Goal: Transaction & Acquisition: Purchase product/service

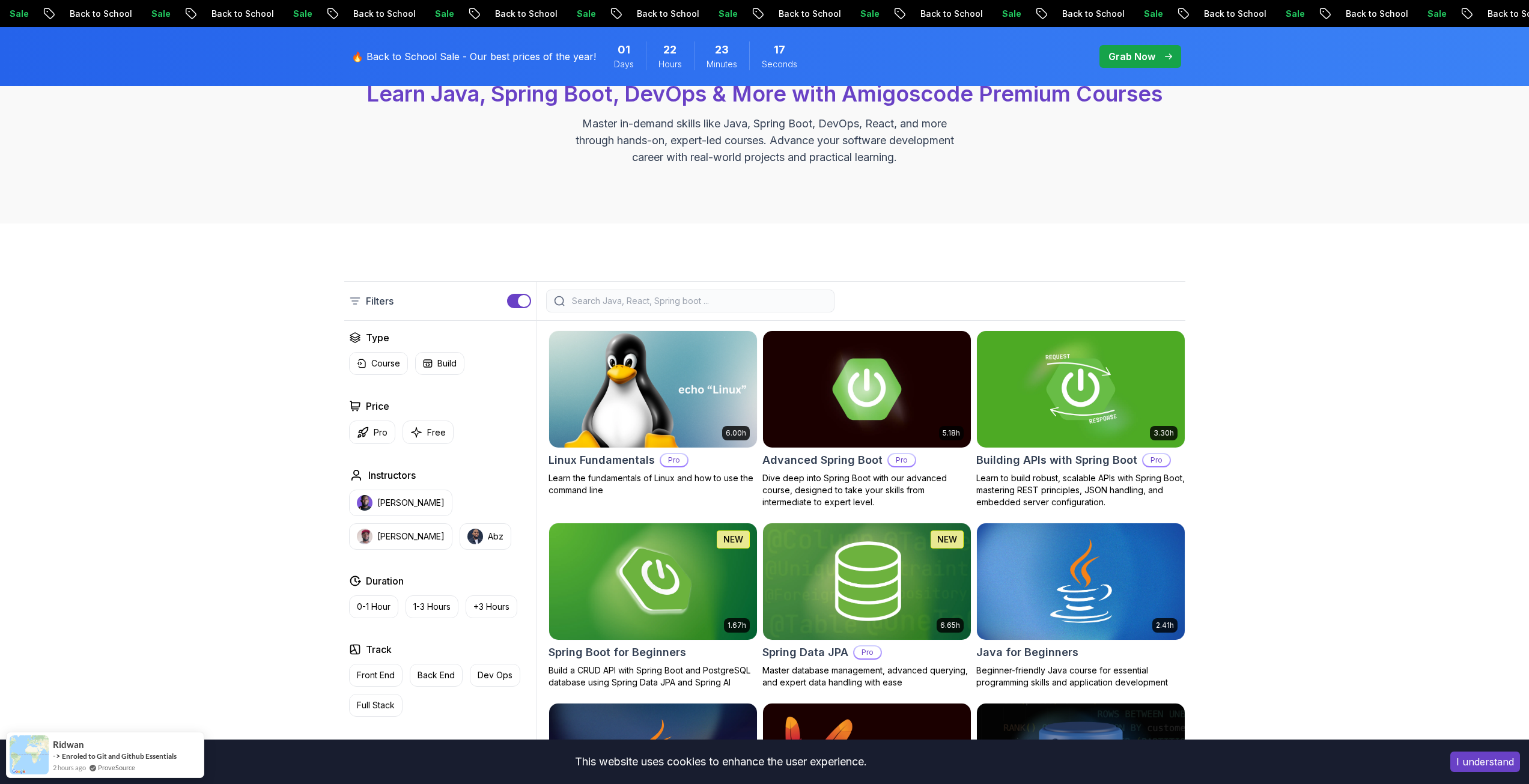
scroll to position [300, 0]
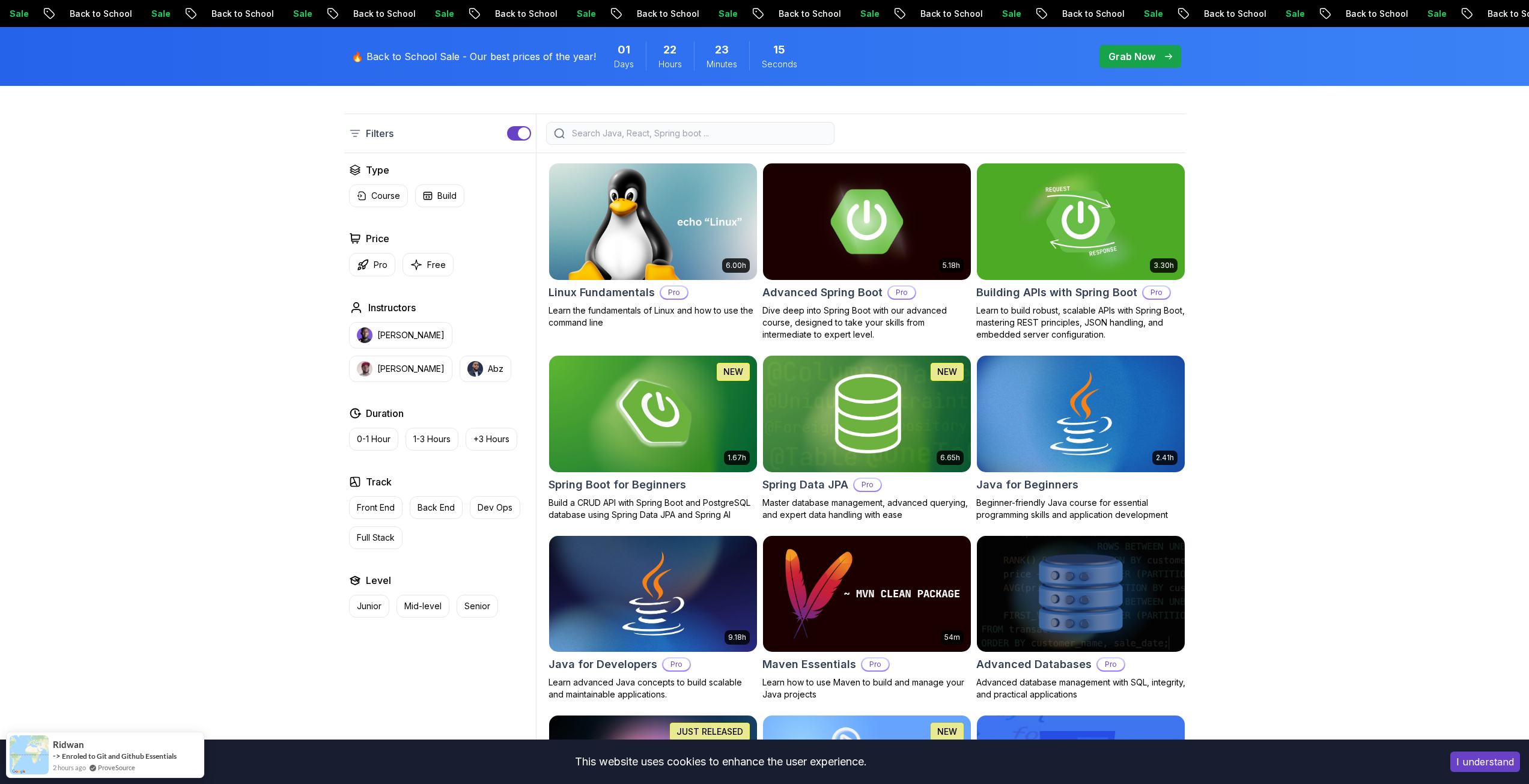
click at [824, 256] on img at bounding box center [866, 221] width 218 height 122
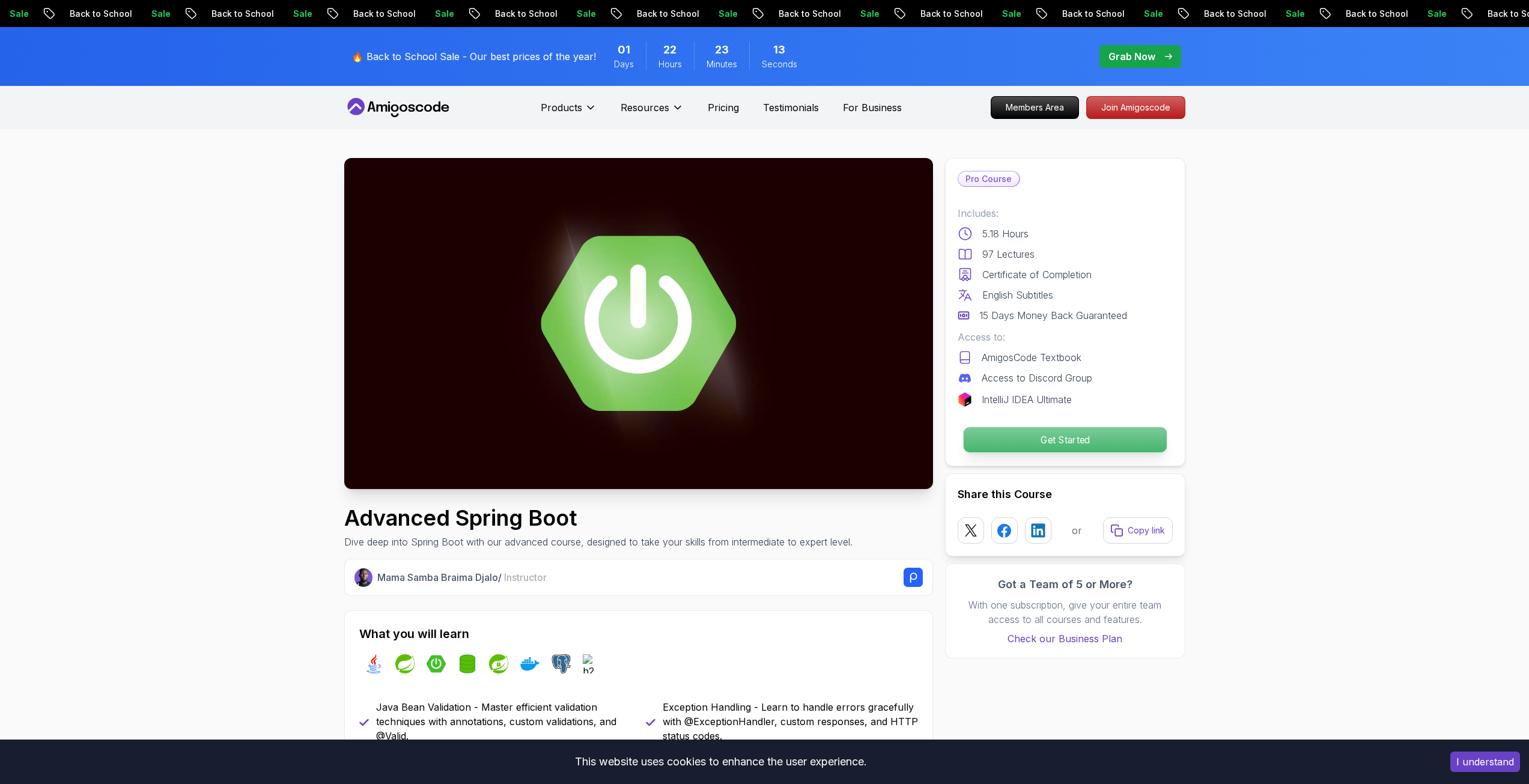
click at [1014, 443] on p "Get Started" at bounding box center [1064, 440] width 203 height 25
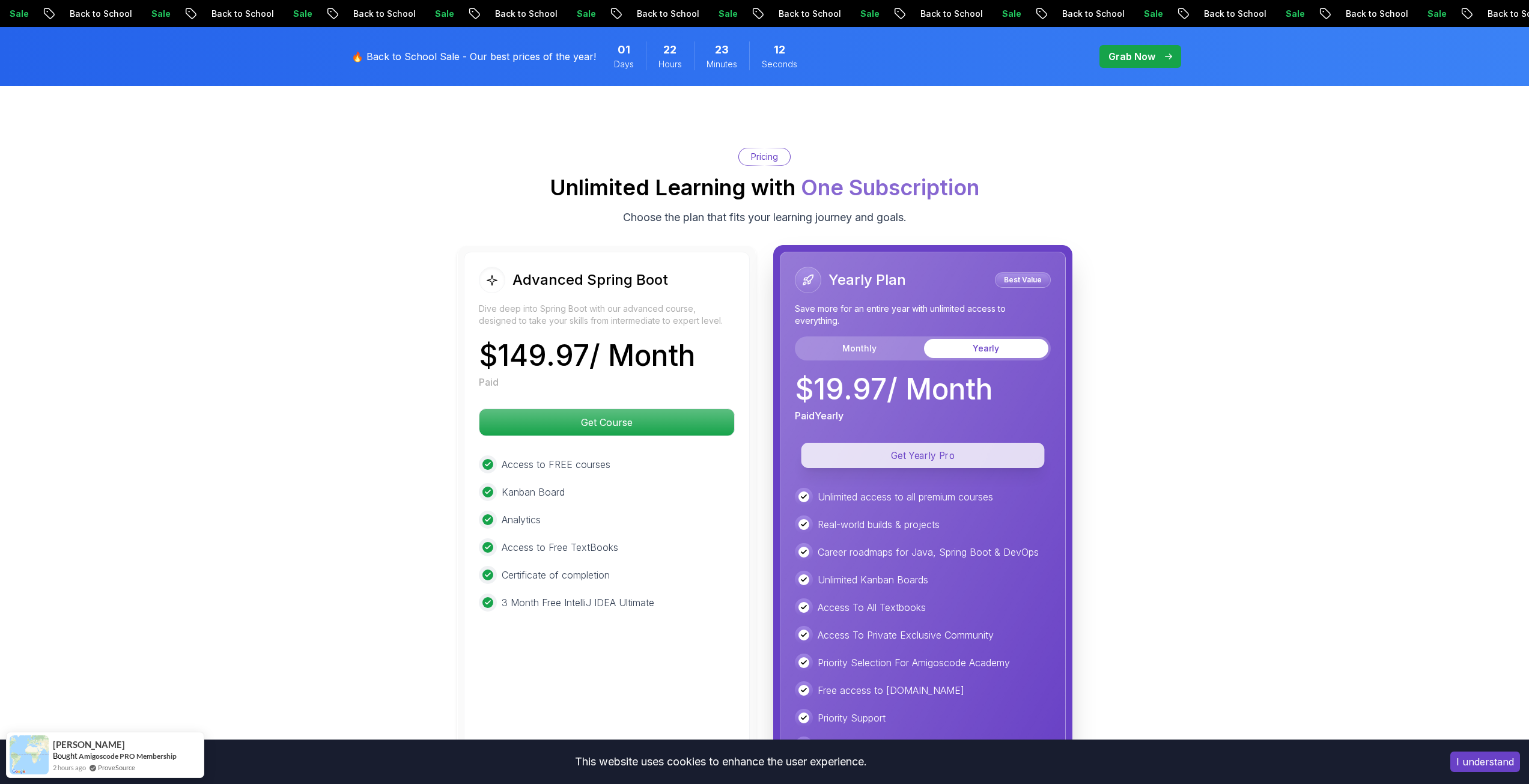
scroll to position [2621, 0]
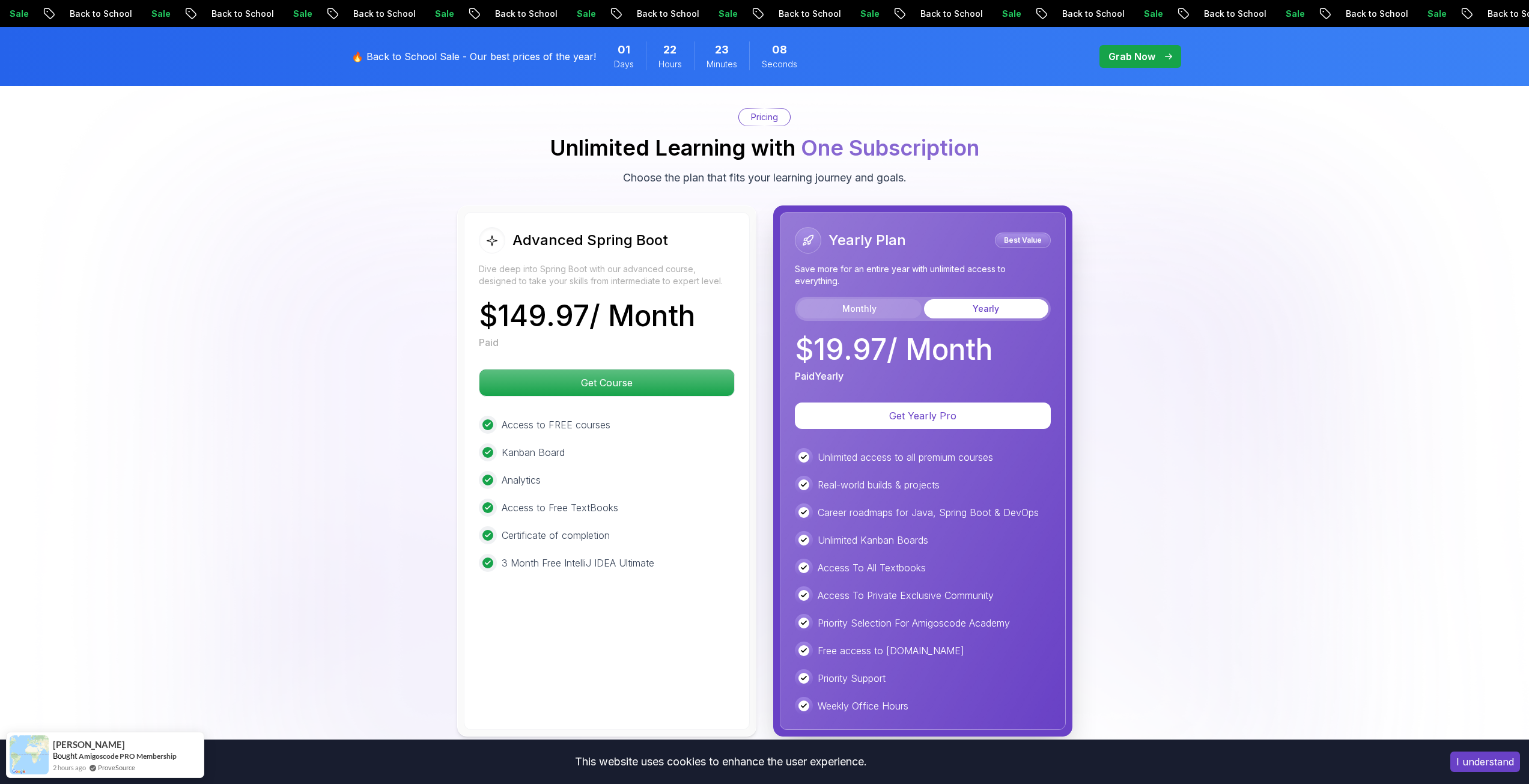
click at [829, 299] on button "Monthly" at bounding box center [860, 308] width 124 height 19
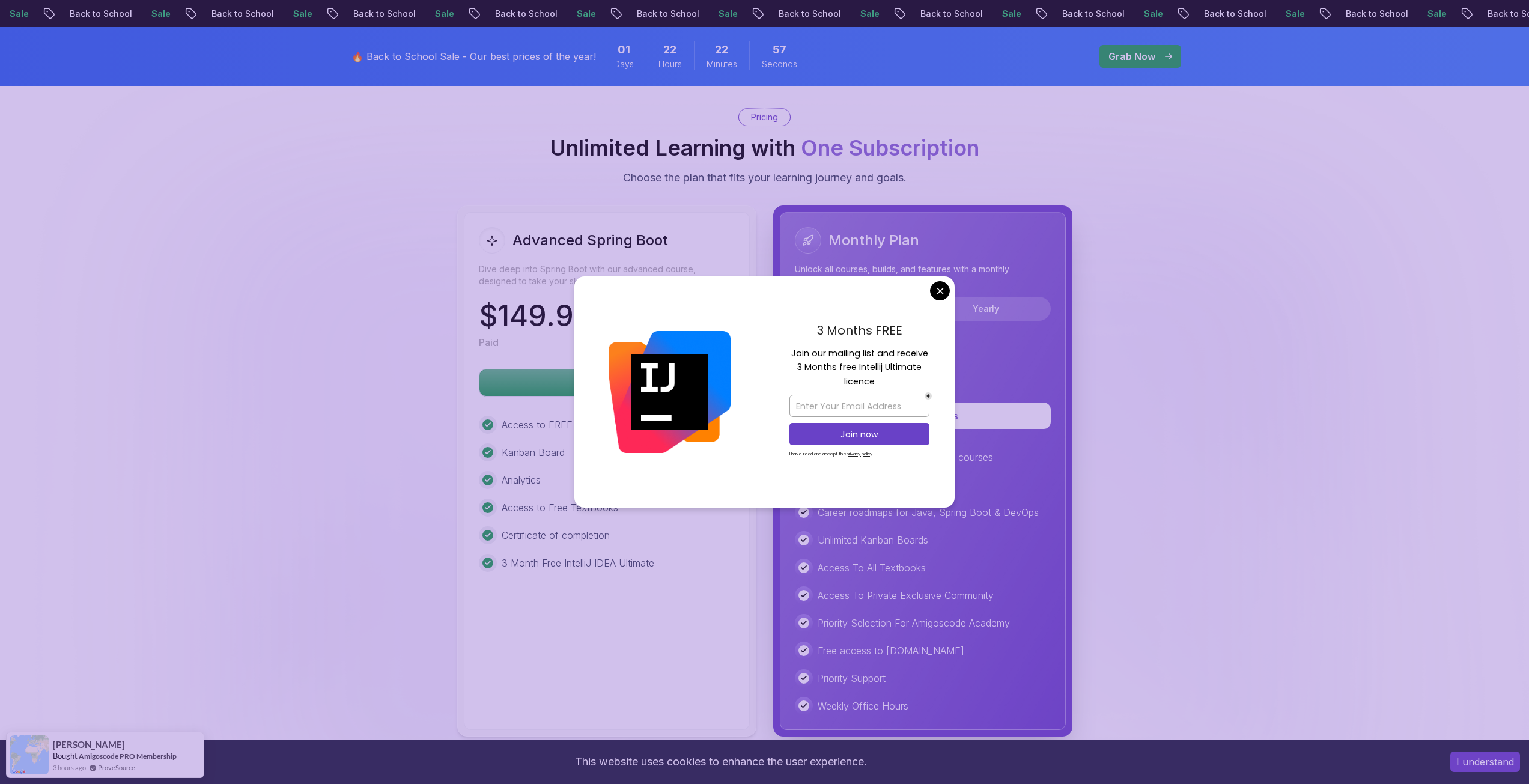
drag, startPoint x: 820, startPoint y: 326, endPoint x: 885, endPoint y: 338, distance: 66.1
click at [885, 337] on p "3 Months FREE" at bounding box center [860, 330] width 140 height 18
click at [876, 359] on p "Join our mailing list and receive 3 Months free Intellij Ultimate licence" at bounding box center [860, 367] width 140 height 42
click at [939, 293] on body "Sale Back to School Sale Back to School Sale Back to School Sale Back to School…" at bounding box center [764, 128] width 1529 height 5499
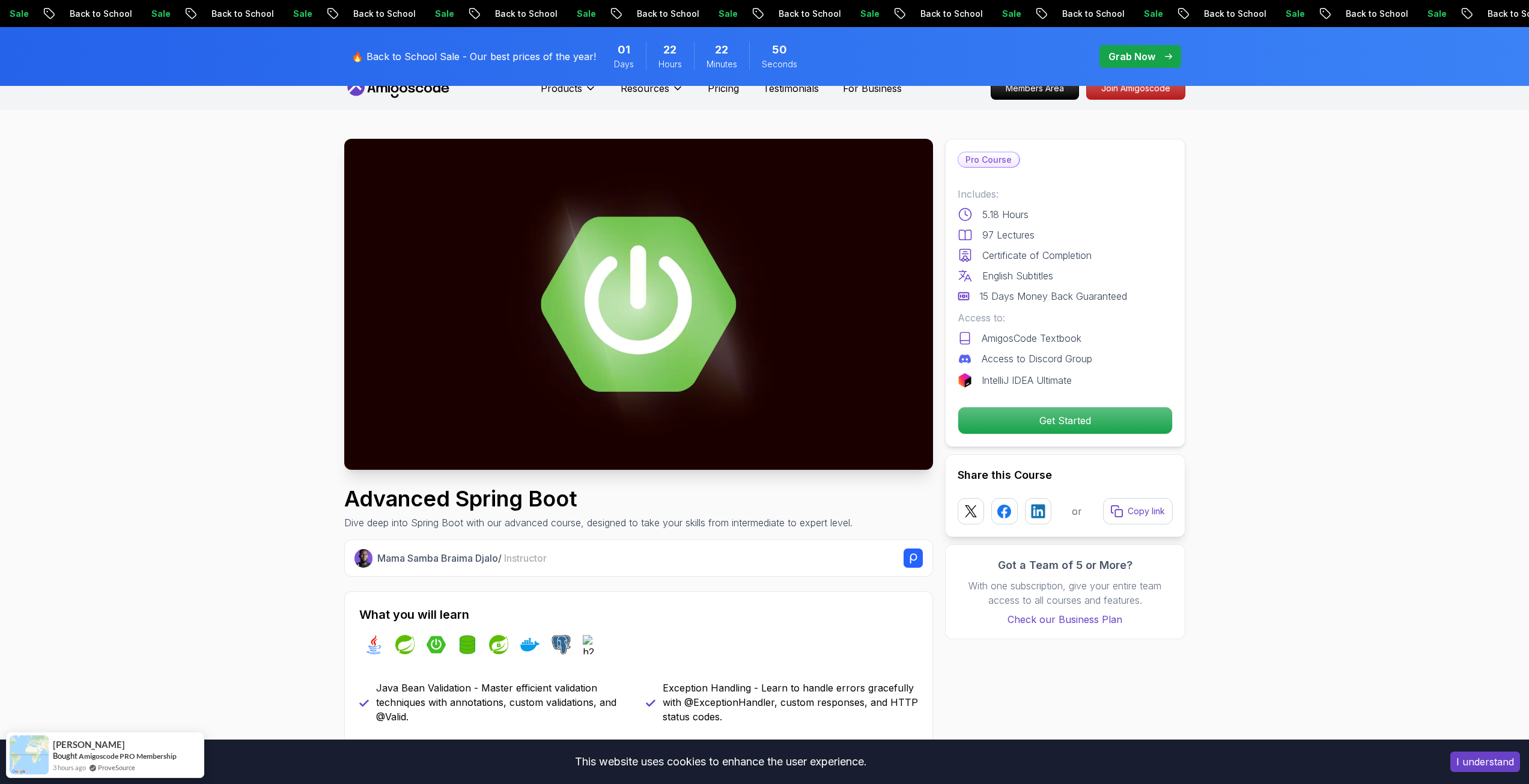
scroll to position [0, 0]
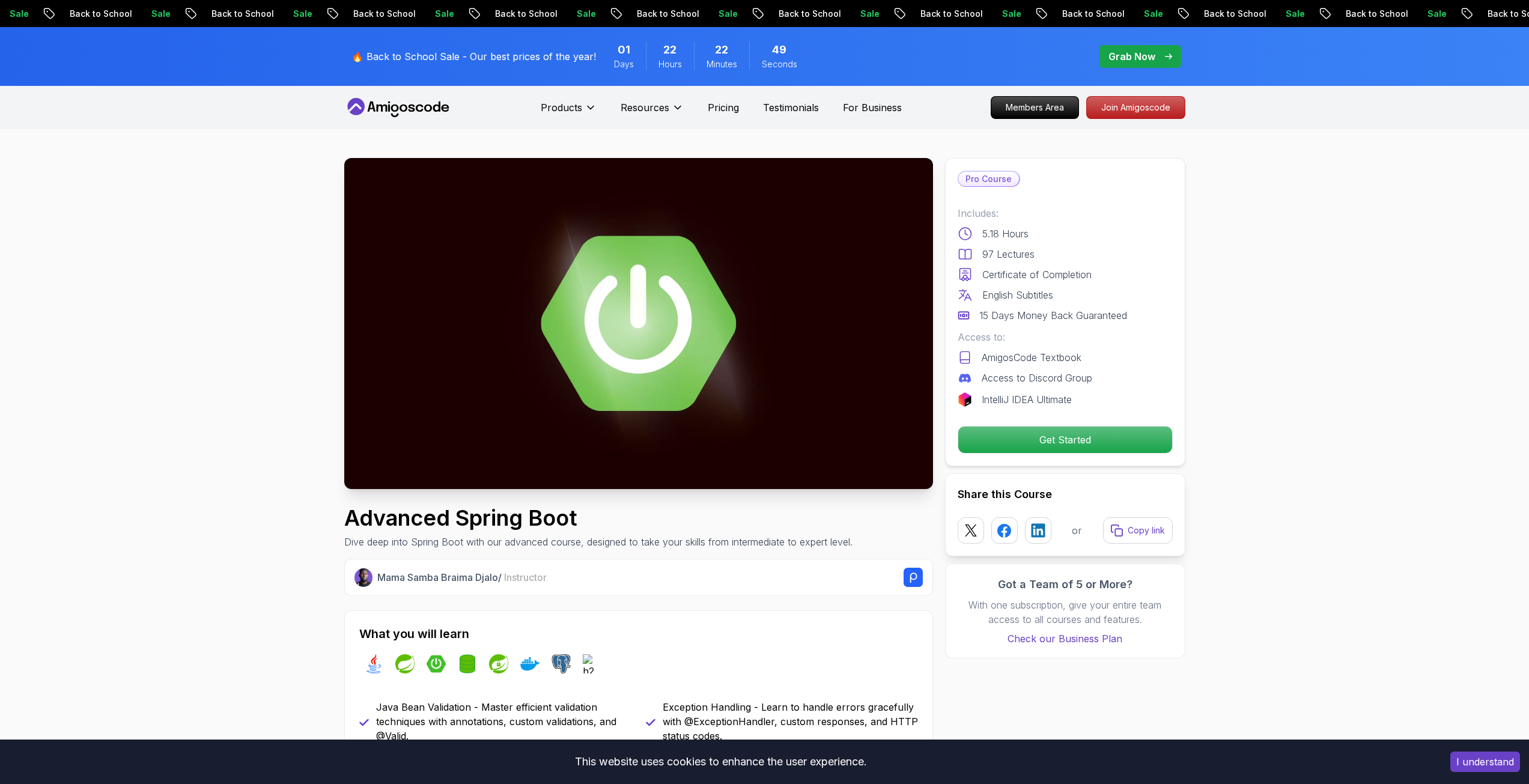
click at [621, 262] on img at bounding box center [639, 324] width 589 height 331
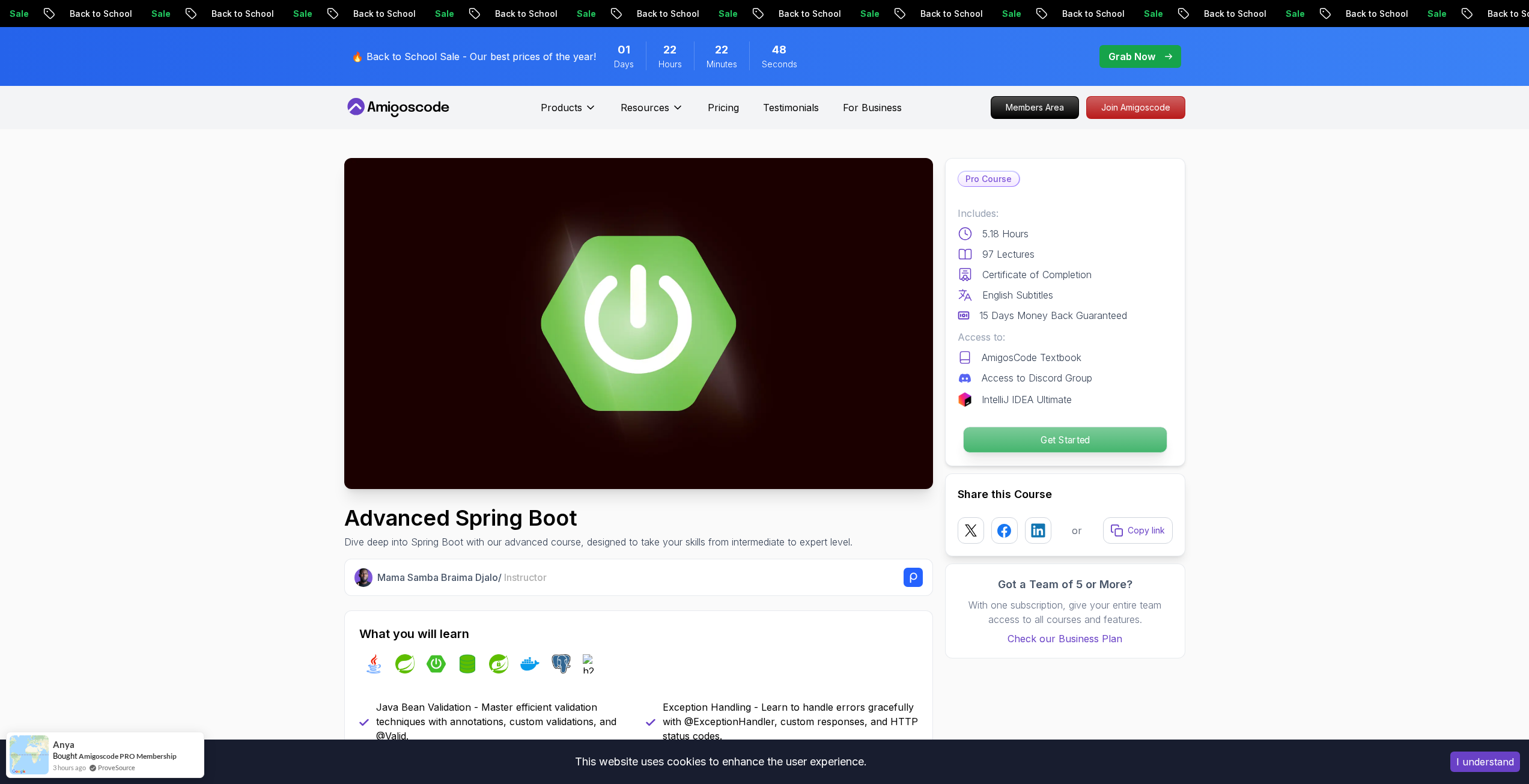
click at [986, 435] on p "Get Started" at bounding box center [1064, 440] width 203 height 25
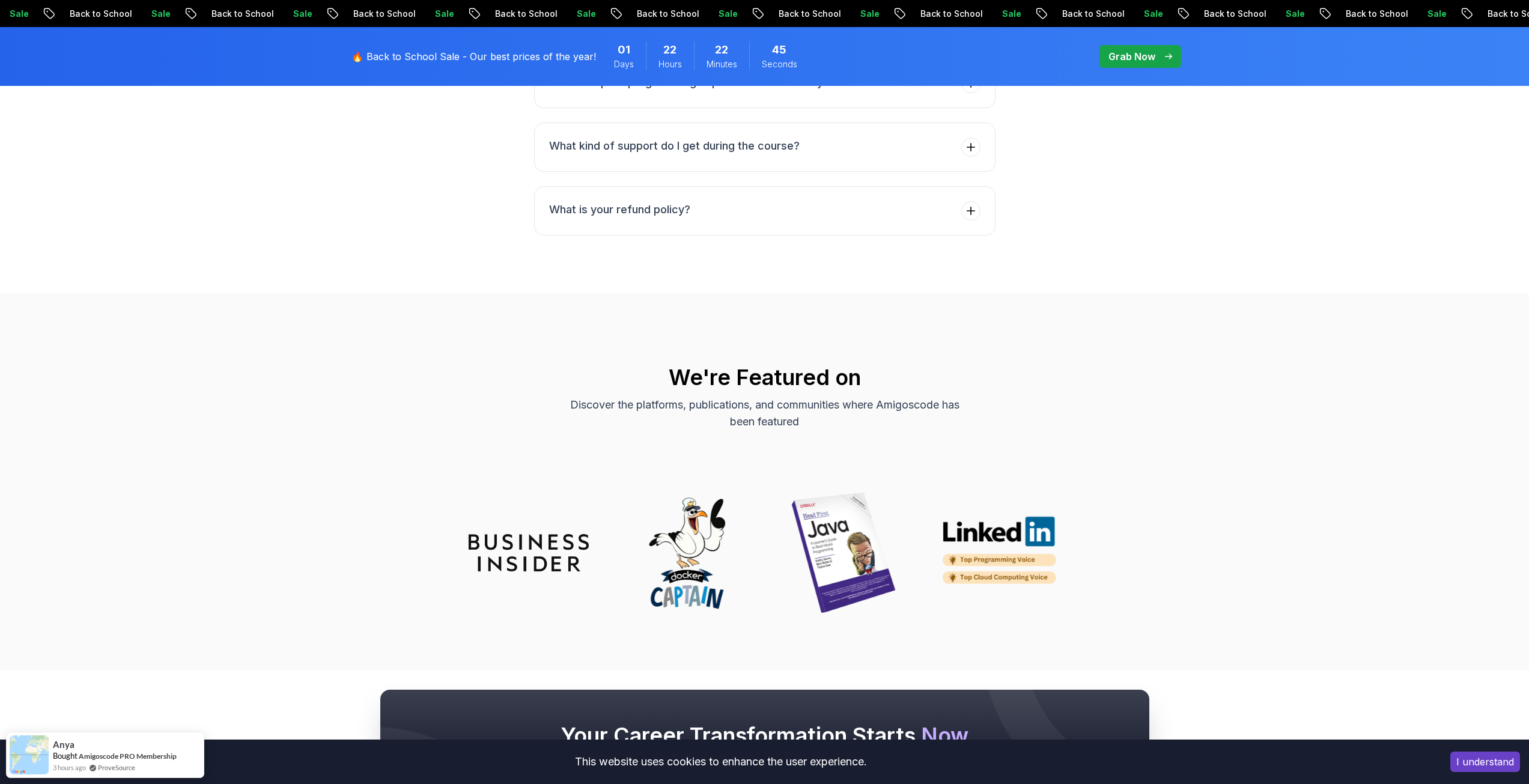
scroll to position [4543, 0]
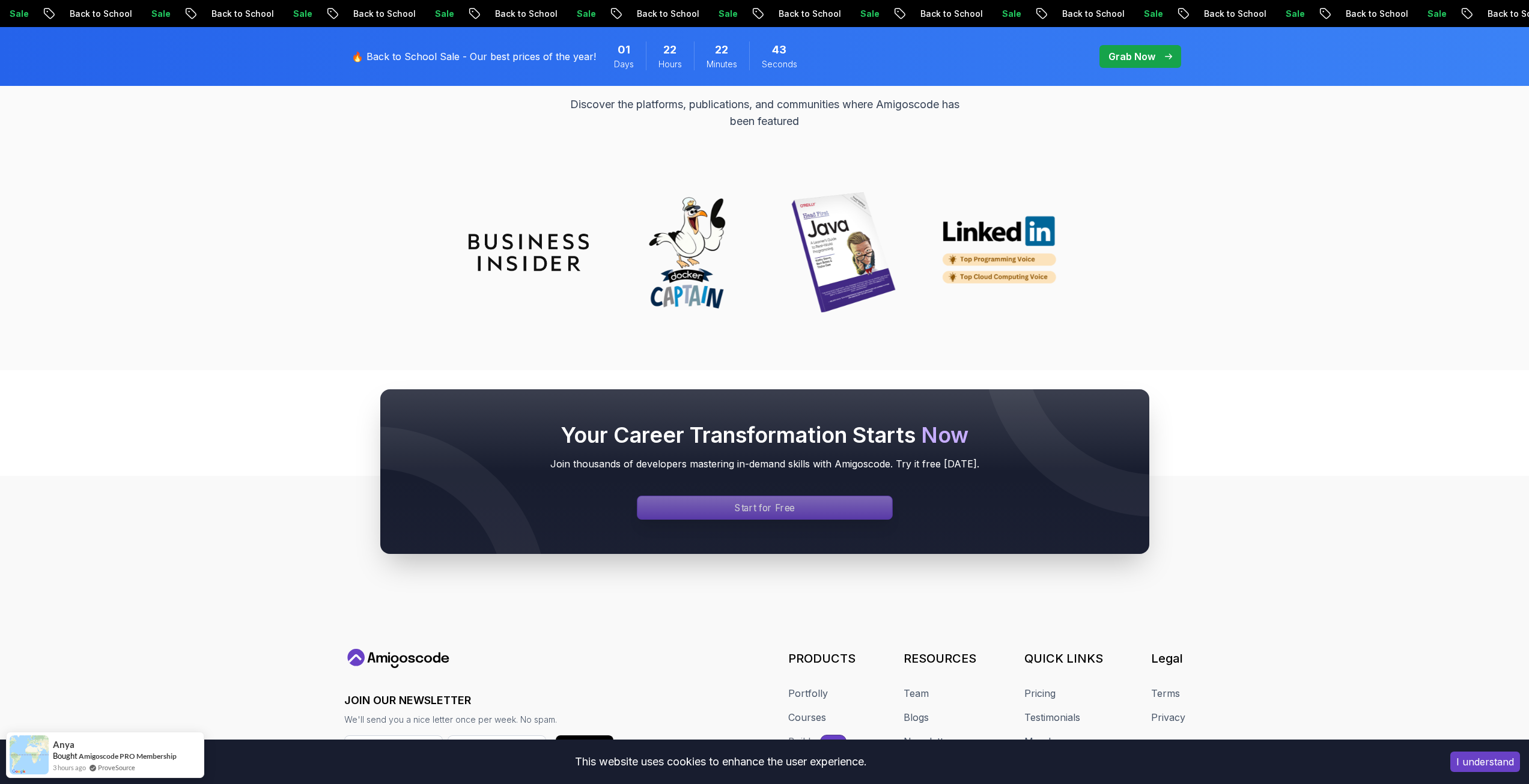
click at [780, 501] on p "Start for Free" at bounding box center [765, 508] width 60 height 14
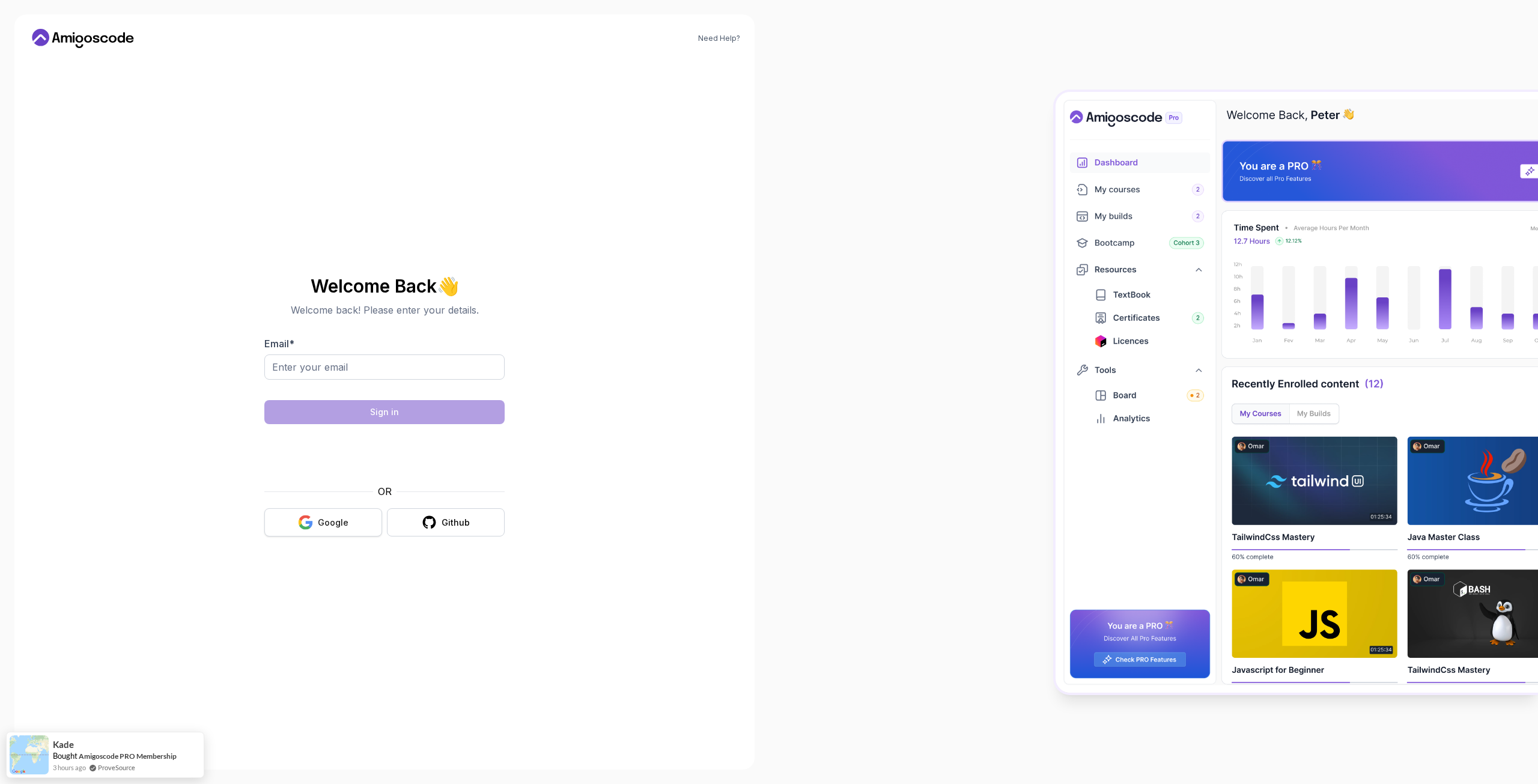
click at [336, 517] on div "Google" at bounding box center [333, 522] width 31 height 12
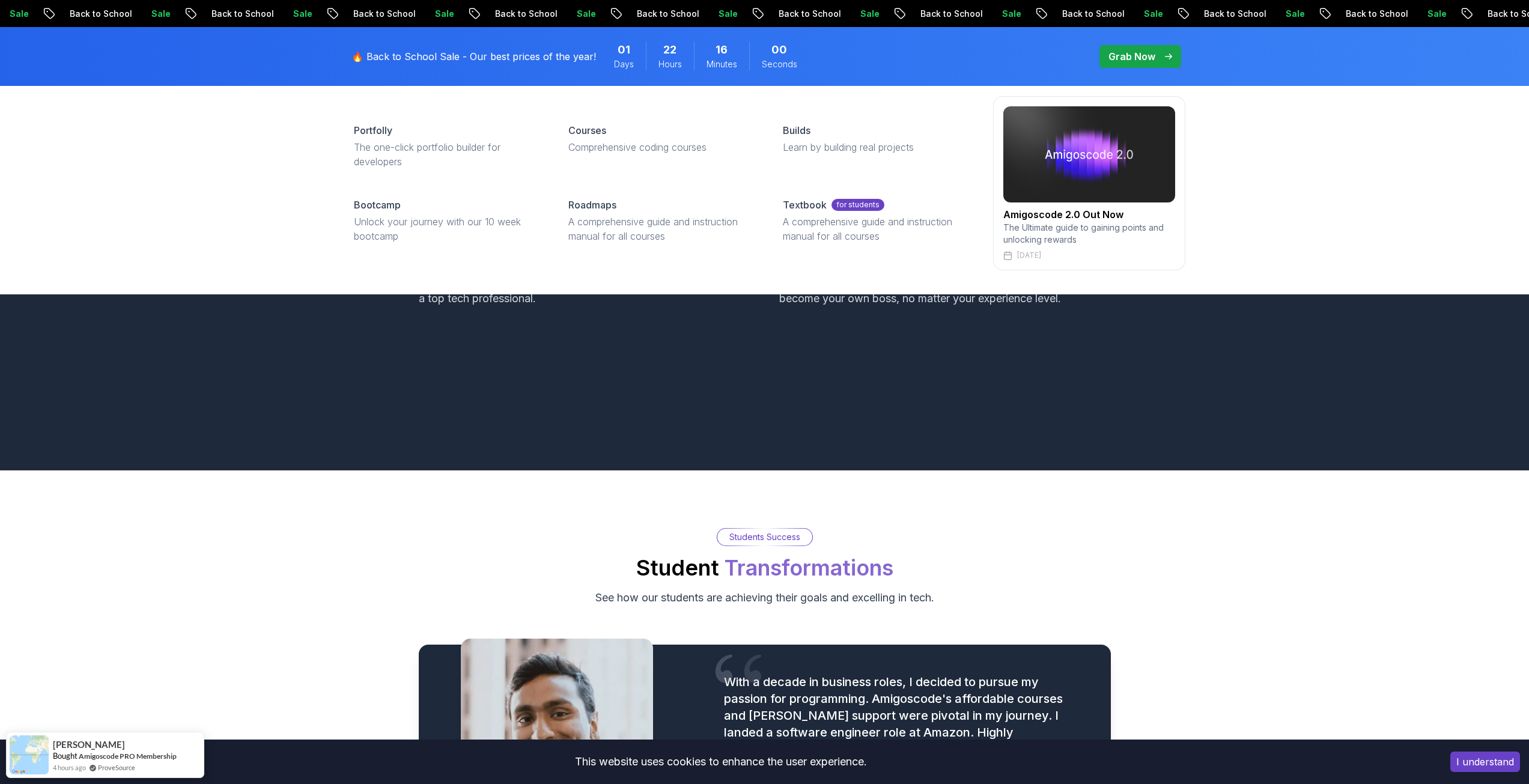
scroll to position [1081, 0]
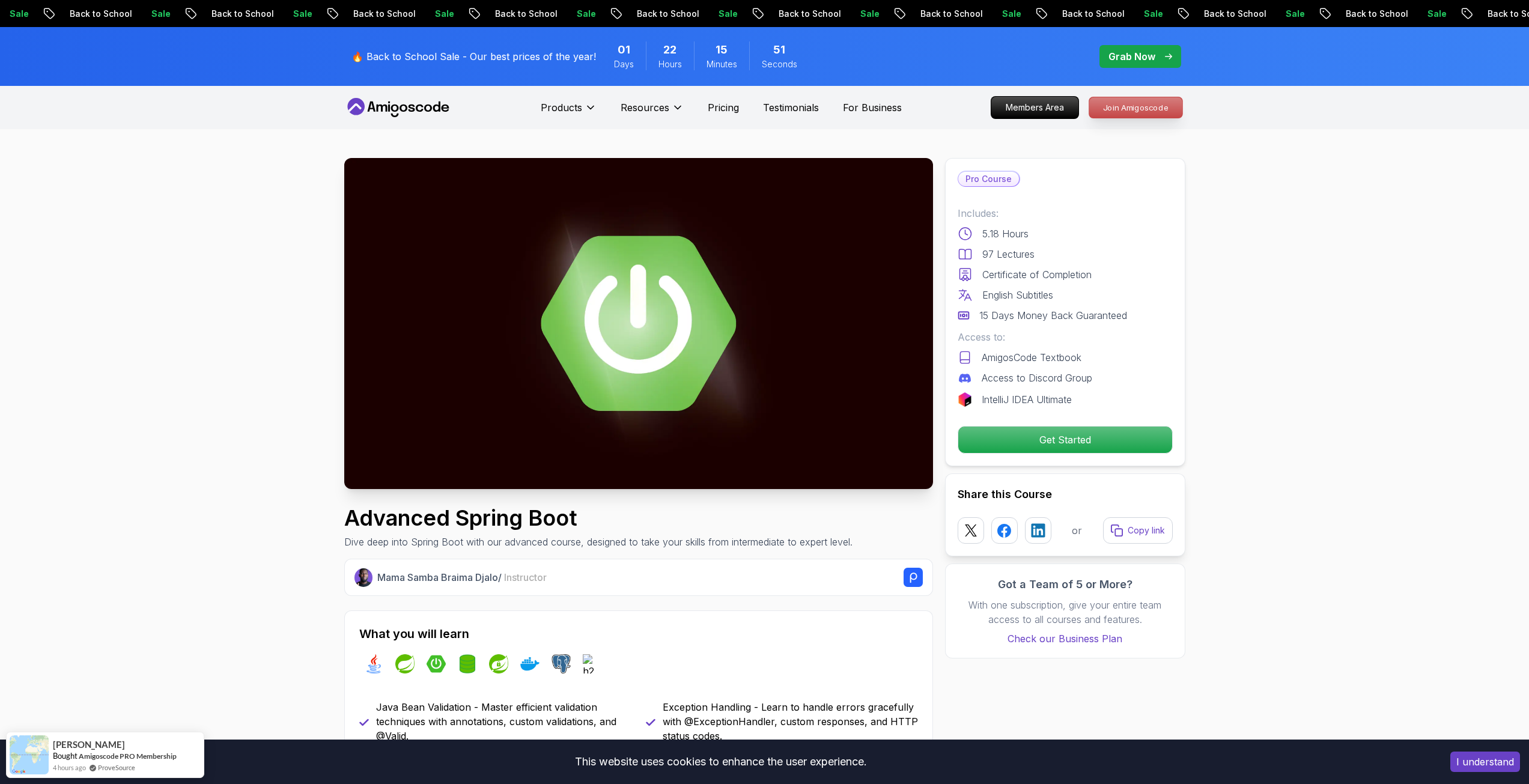
click at [1109, 104] on p "Join Amigoscode" at bounding box center [1136, 107] width 93 height 21
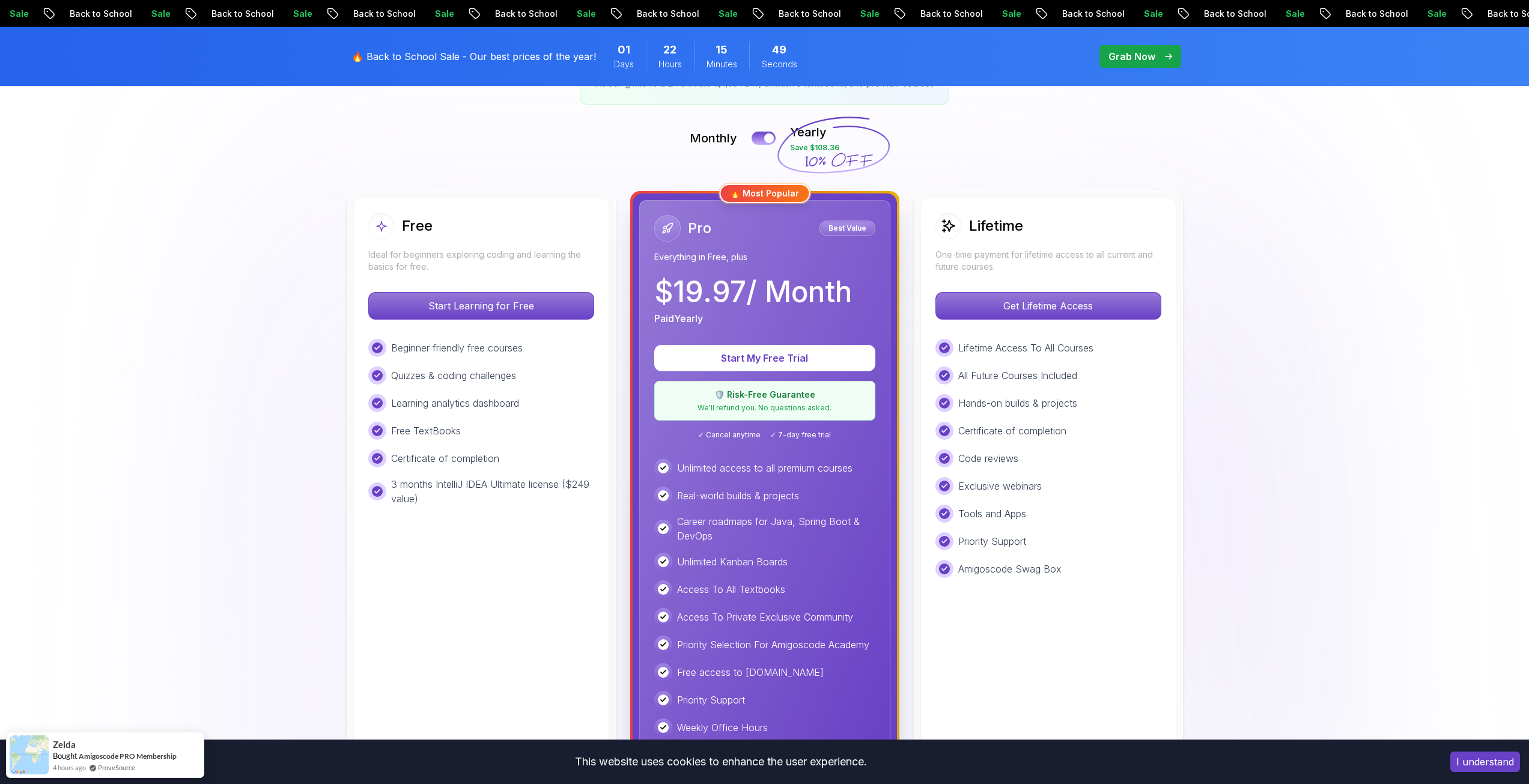
scroll to position [180, 0]
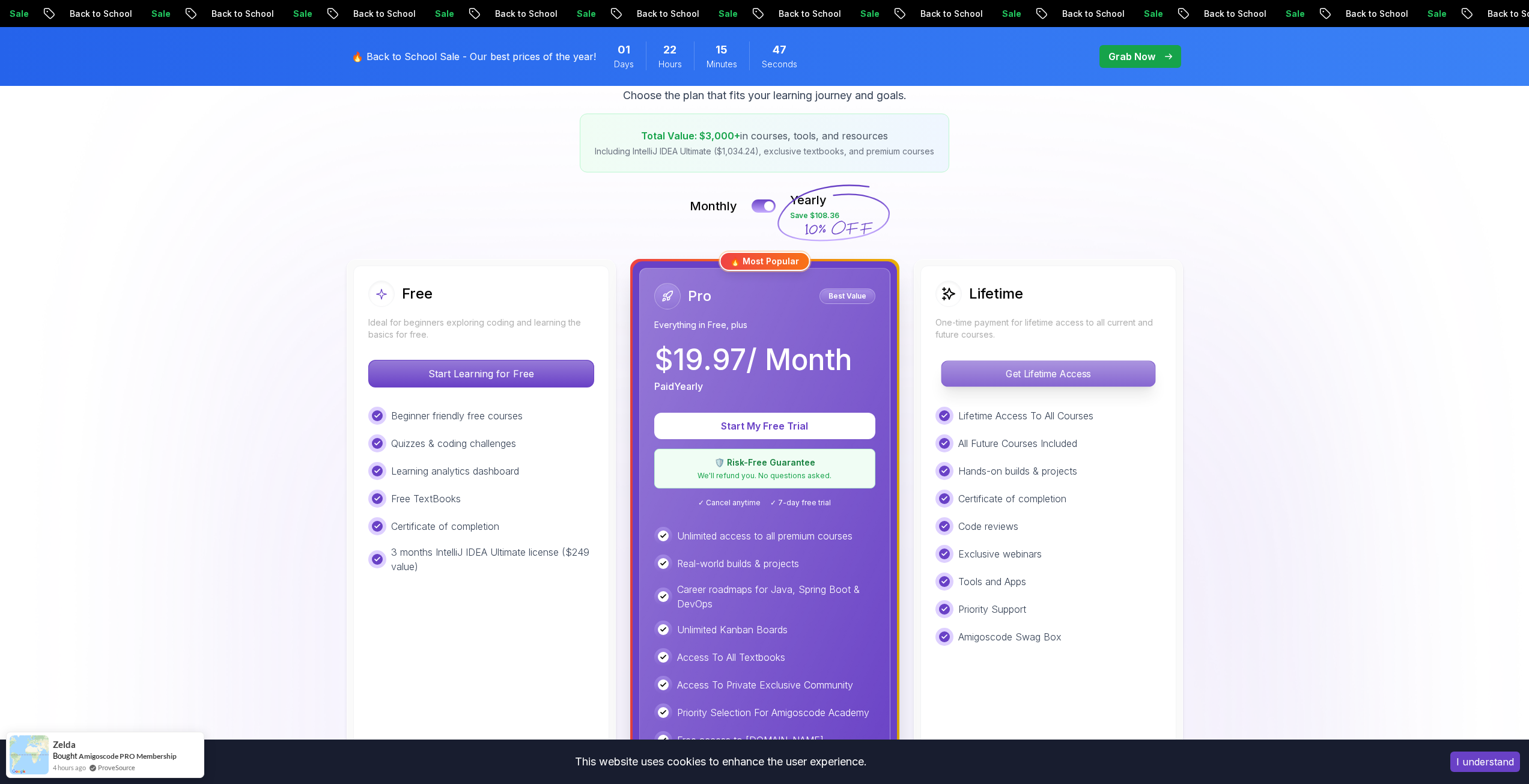
click at [999, 376] on p "Get Lifetime Access" at bounding box center [1048, 374] width 214 height 25
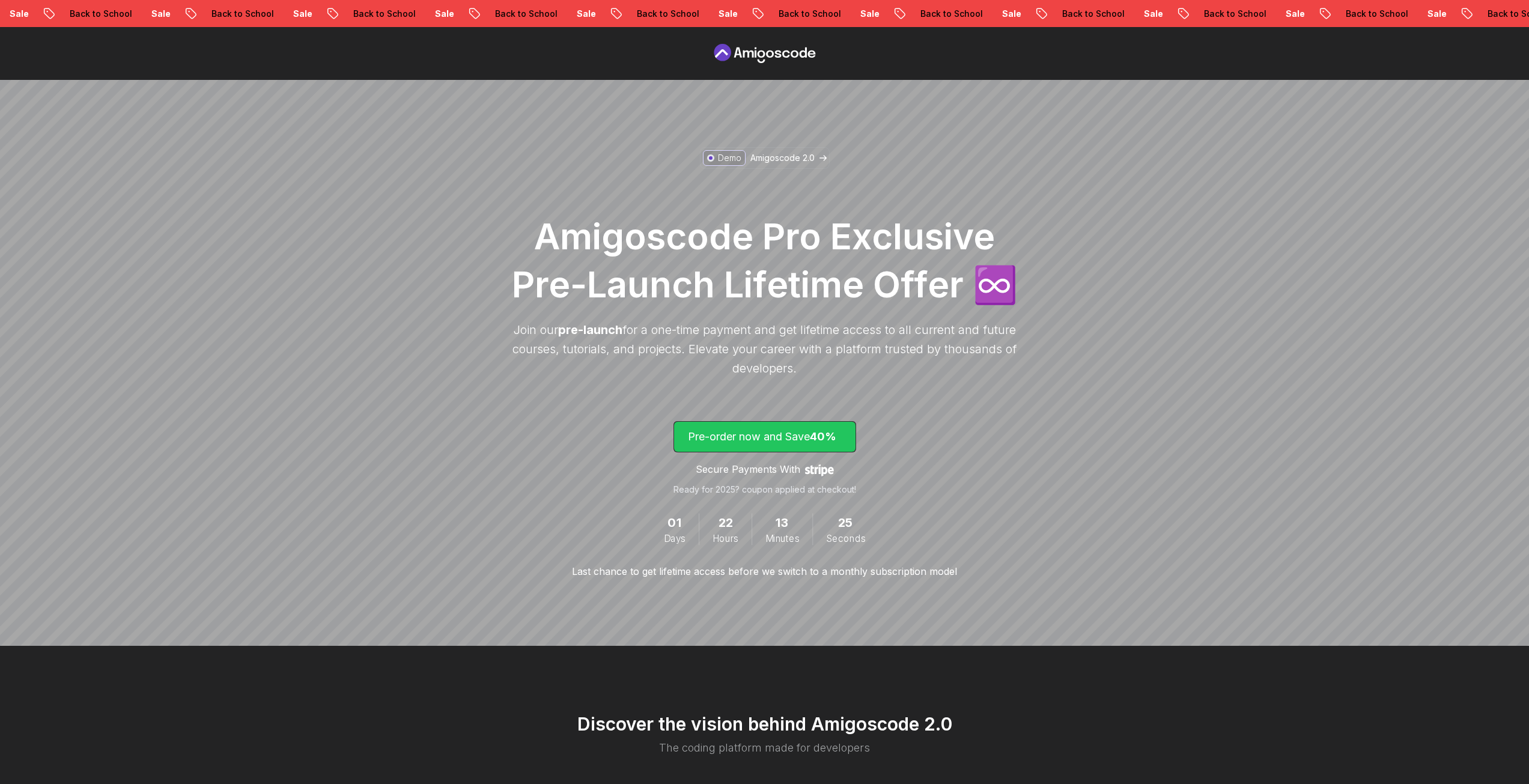
click at [776, 435] on p "Pre-order now and Save 40%" at bounding box center [765, 436] width 154 height 17
